Goal: Task Accomplishment & Management: Manage account settings

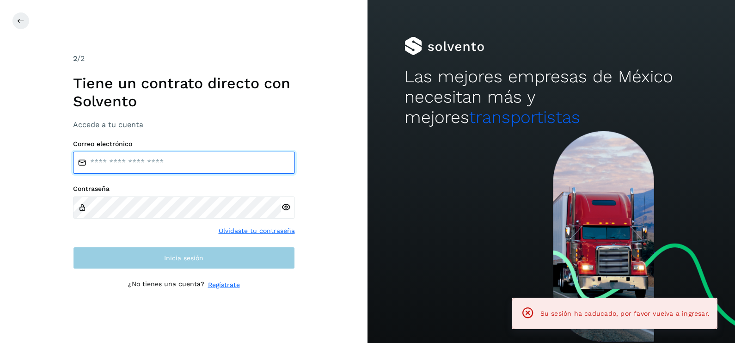
type input "**********"
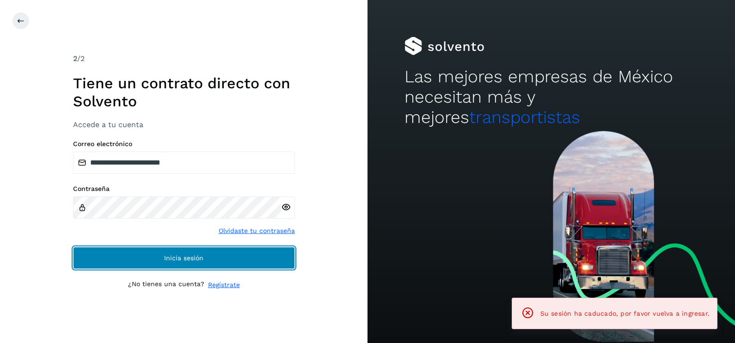
click at [222, 256] on button "Inicia sesión" at bounding box center [184, 258] width 222 height 22
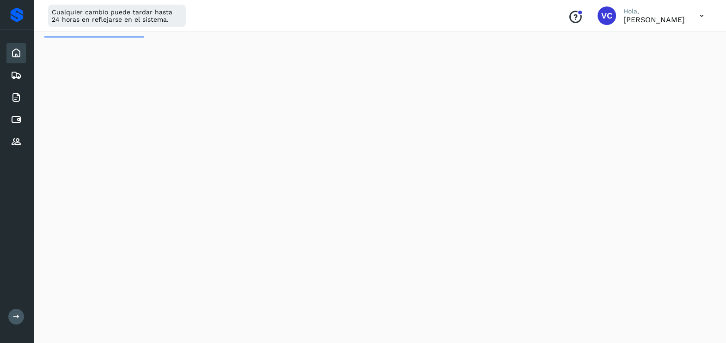
scroll to position [12, 0]
